Goal: Task Accomplishment & Management: Use online tool/utility

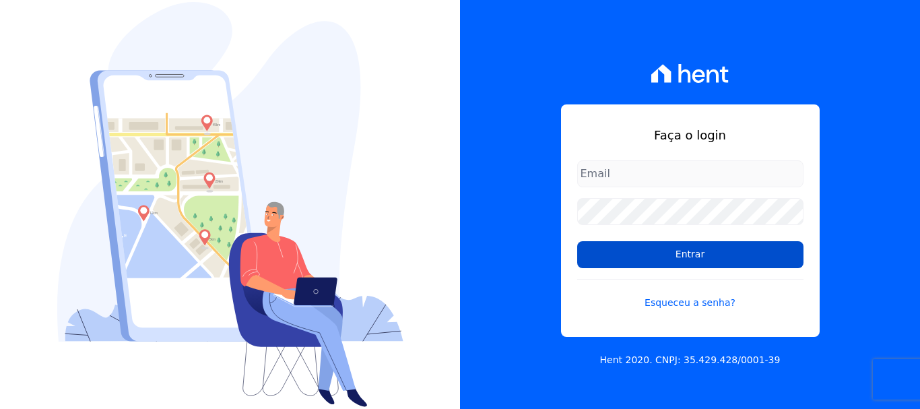
type input "[PERSON_NAME][EMAIL_ADDRESS][DOMAIN_NAME]"
click at [686, 260] on input "Entrar" at bounding box center [690, 254] width 226 height 27
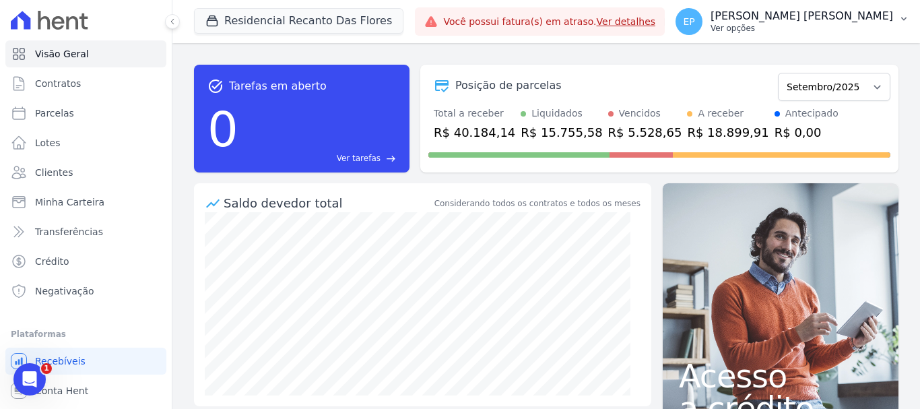
click at [867, 32] on p "Ver opções" at bounding box center [802, 28] width 183 height 11
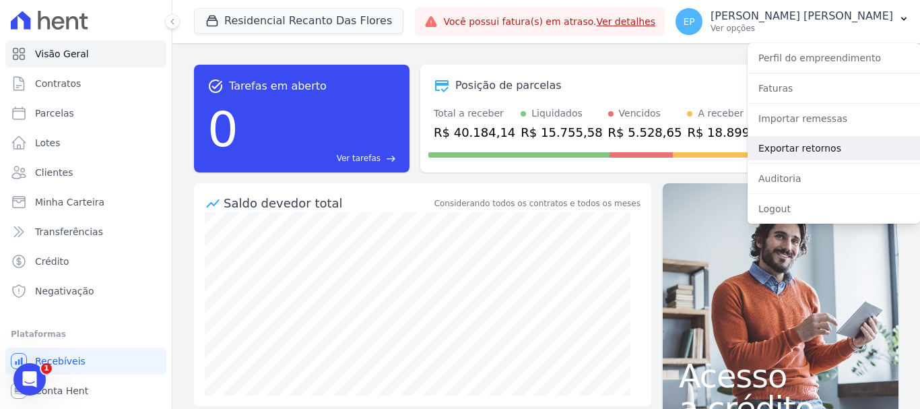
click at [775, 150] on link "Exportar retornos" at bounding box center [834, 148] width 172 height 24
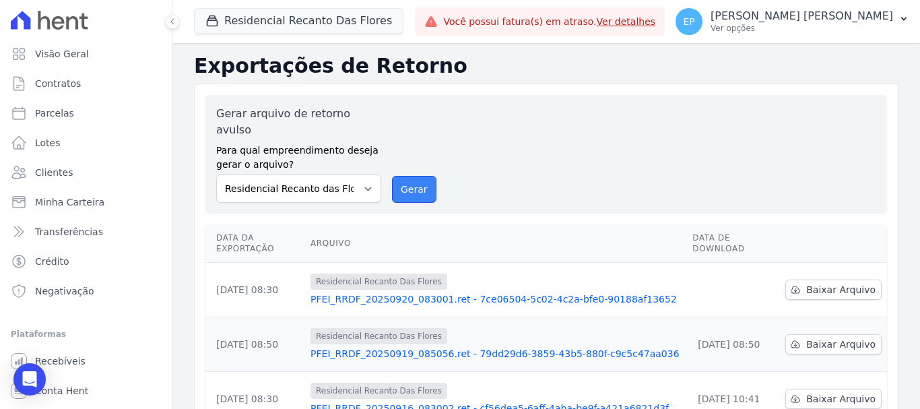
click at [398, 176] on button "Gerar" at bounding box center [414, 189] width 44 height 27
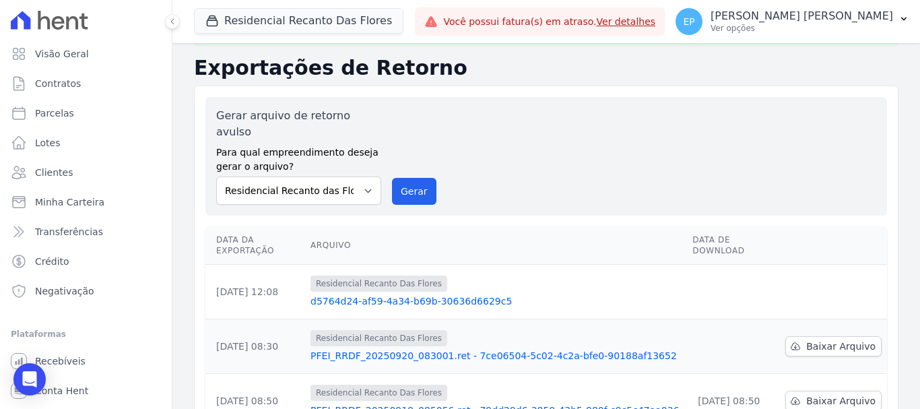
scroll to position [67, 0]
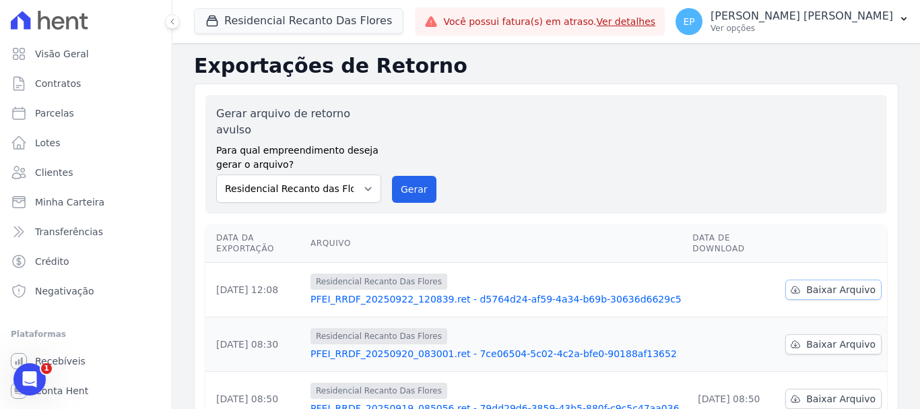
click at [808, 283] on span "Baixar Arquivo" at bounding box center [840, 289] width 69 height 13
click at [821, 337] on span "Baixar Arquivo" at bounding box center [840, 343] width 69 height 13
click at [825, 392] on span "Baixar Arquivo" at bounding box center [840, 398] width 69 height 13
click at [215, 30] on button "Residencial Recanto Das Flores" at bounding box center [298, 21] width 209 height 26
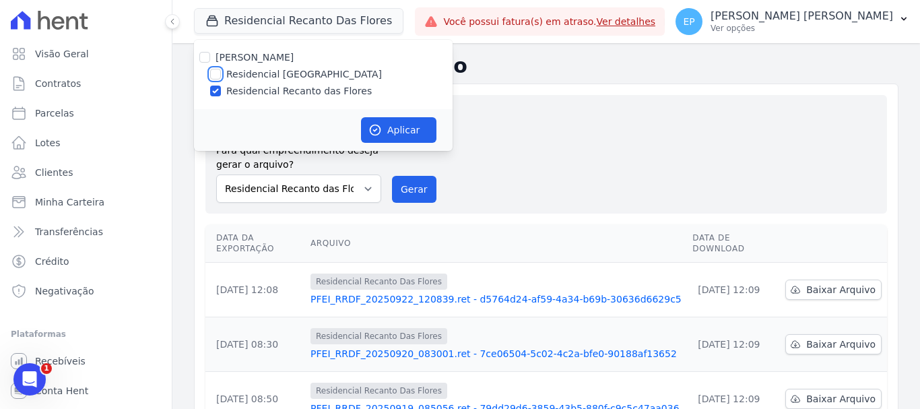
click at [215, 78] on input "Residencial Piazza Di Siena" at bounding box center [215, 74] width 11 height 11
checkbox input "true"
drag, startPoint x: 215, startPoint y: 91, endPoint x: 270, endPoint y: 123, distance: 64.0
click at [216, 91] on input "Residencial Recanto das Flores" at bounding box center [215, 91] width 11 height 11
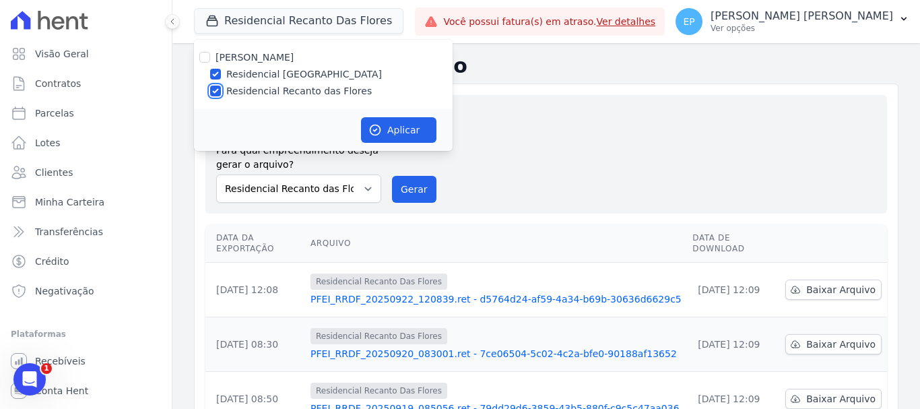
checkbox input "false"
click at [403, 127] on button "Aplicar" at bounding box center [398, 130] width 75 height 26
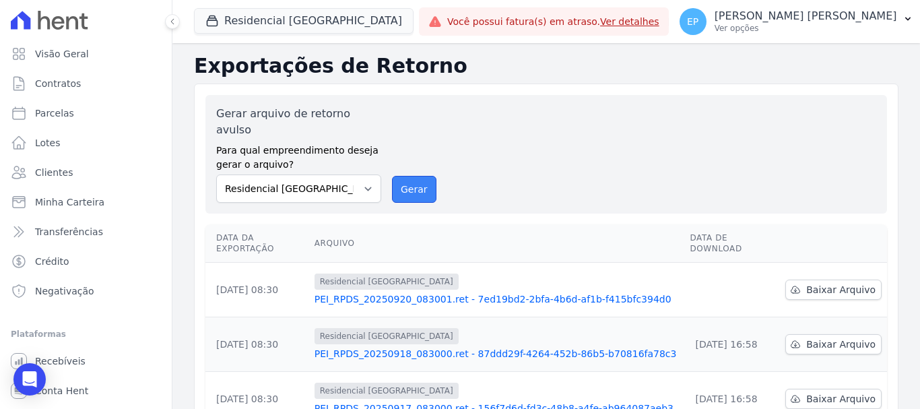
click at [412, 177] on button "Gerar" at bounding box center [414, 189] width 44 height 27
click at [818, 283] on span "Baixar Arquivo" at bounding box center [840, 289] width 69 height 13
